Goal: Task Accomplishment & Management: Manage account settings

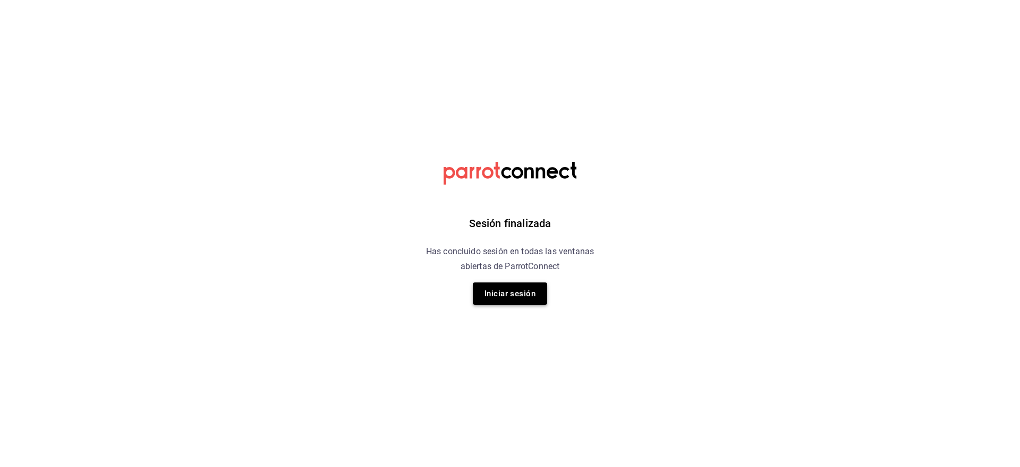
click at [492, 292] on button "Iniciar sesión" at bounding box center [510, 293] width 74 height 22
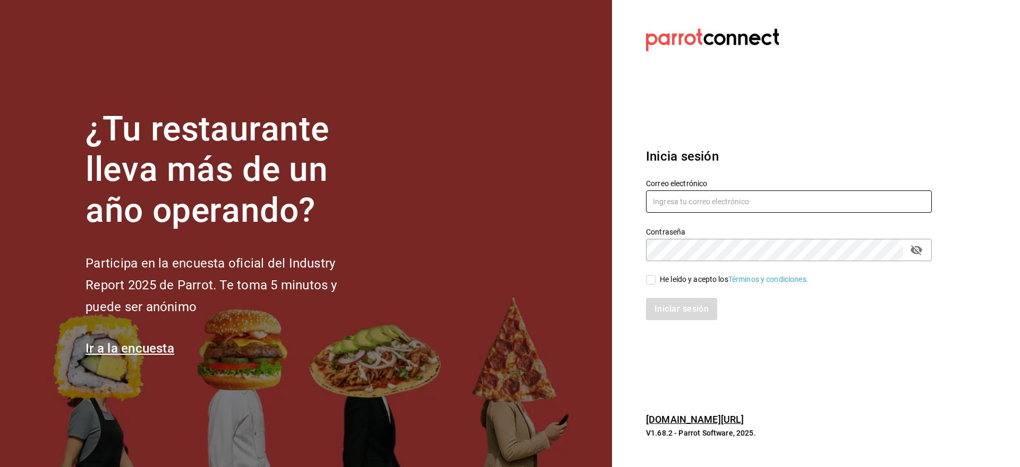
type input "[PERSON_NAME][EMAIL_ADDRESS][PERSON_NAME][DOMAIN_NAME]"
click at [653, 278] on input "He leído y acepto los Términos y condiciones." at bounding box center [651, 280] width 10 height 10
checkbox input "true"
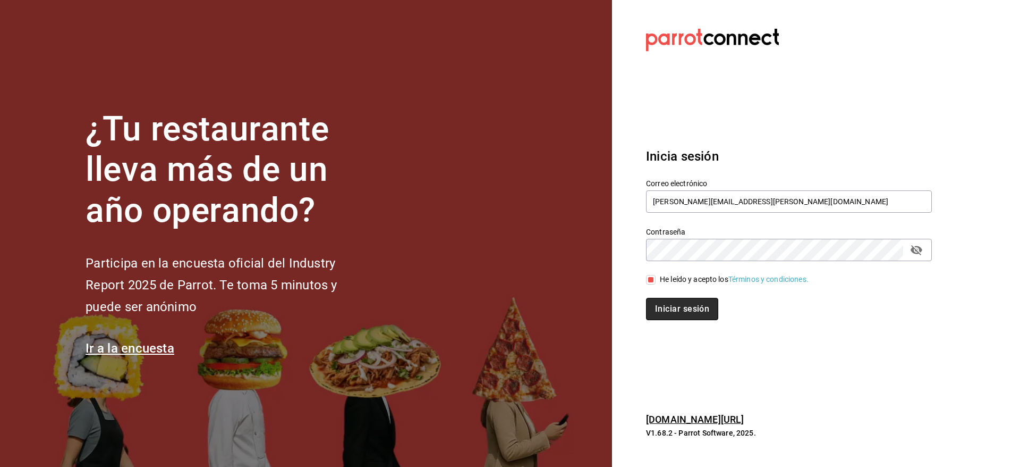
click at [673, 309] on button "Iniciar sesión" at bounding box center [682, 309] width 72 height 22
